Goal: Transaction & Acquisition: Subscribe to service/newsletter

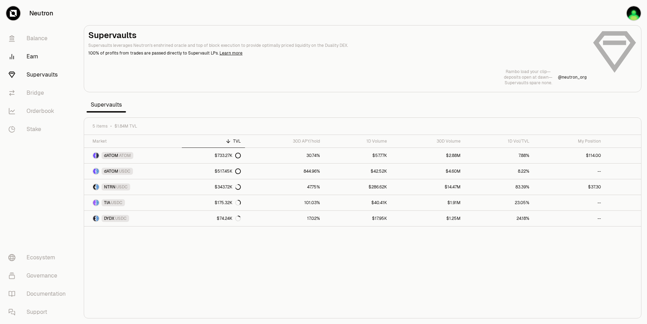
click at [32, 59] on link "Earn" at bounding box center [39, 56] width 73 height 18
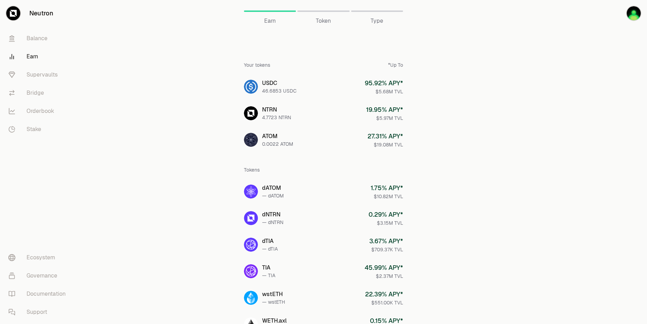
click at [517, 180] on main "Earn Earn Token Type Your tokens *Up To USDC 46.6853 USDC 95.92 % APY* $5.68M T…" at bounding box center [362, 288] width 569 height 577
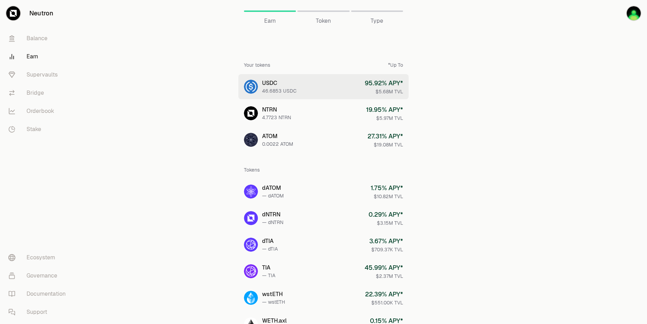
click at [381, 81] on div "95.92 % APY*" at bounding box center [384, 83] width 38 height 10
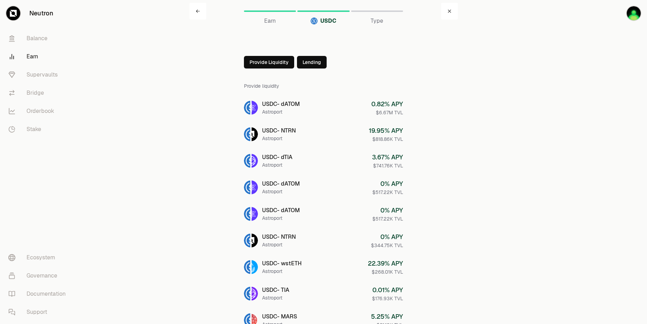
click at [575, 141] on div at bounding box center [608, 272] width 78 height 545
